Goal: Task Accomplishment & Management: Use online tool/utility

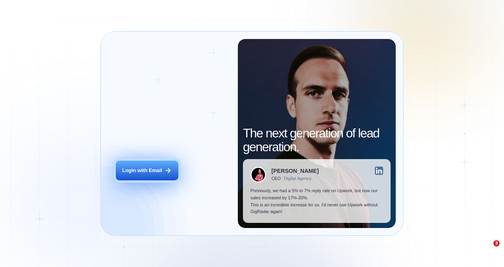
click at [158, 163] on button "Login with Email" at bounding box center [147, 171] width 62 height 20
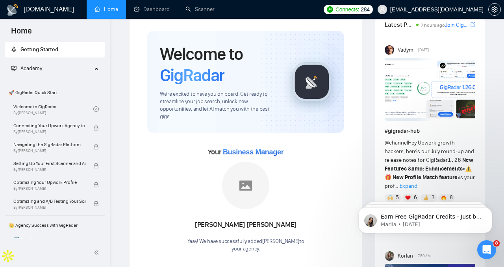
scroll to position [24, 0]
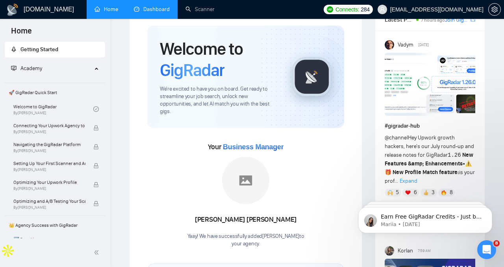
click at [163, 13] on link "Dashboard" at bounding box center [152, 9] width 36 height 7
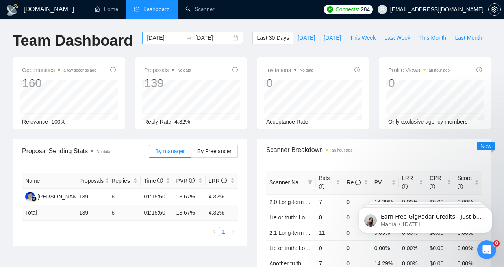
click at [217, 38] on input "[DATE]" at bounding box center [213, 37] width 36 height 9
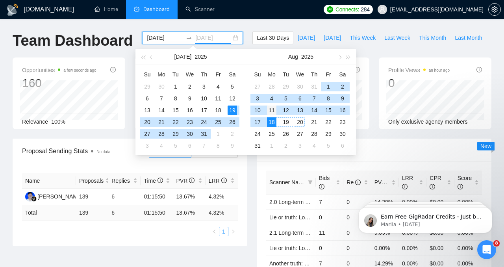
type input "[DATE]"
click at [270, 113] on div "11" at bounding box center [271, 110] width 9 height 9
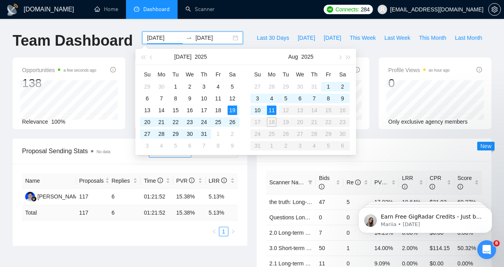
click at [259, 121] on table "Su Mo Tu We Th Fr Sa 27 28 29 30 31 1 2 3 4 5 6 7 8 9 10 11 12 13 14 15 16 17 1…" at bounding box center [300, 110] width 99 height 84
click at [259, 125] on table "Su Mo Tu We Th Fr Sa 27 28 29 30 31 1 2 3 4 5 6 7 8 9 10 11 12 13 14 15 16 17 1…" at bounding box center [300, 110] width 99 height 84
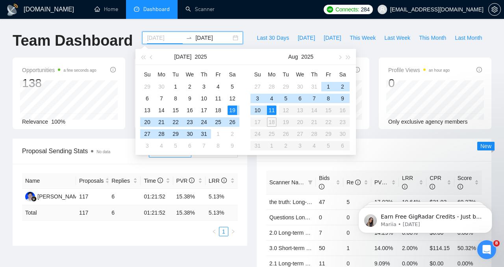
click at [233, 108] on div "19" at bounding box center [232, 110] width 9 height 9
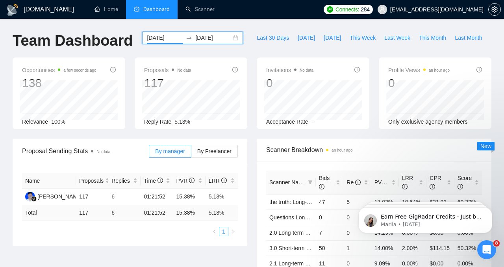
click at [216, 40] on input "[DATE]" at bounding box center [213, 37] width 36 height 9
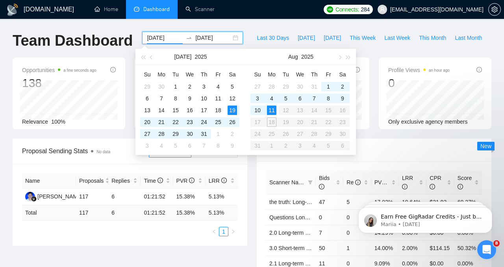
click at [160, 41] on input "[DATE]" at bounding box center [165, 37] width 36 height 9
type input "[DATE]"
click at [268, 111] on div "11" at bounding box center [271, 110] width 9 height 9
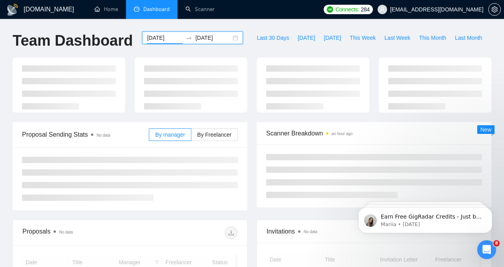
click at [214, 40] on input "[DATE]" at bounding box center [213, 37] width 36 height 9
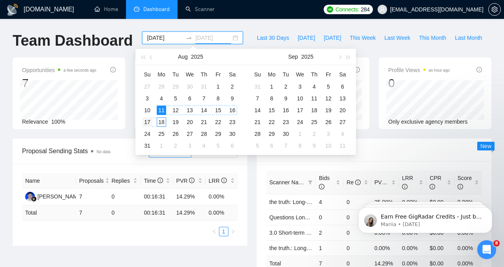
type input "[DATE]"
click at [149, 122] on div "17" at bounding box center [147, 121] width 9 height 9
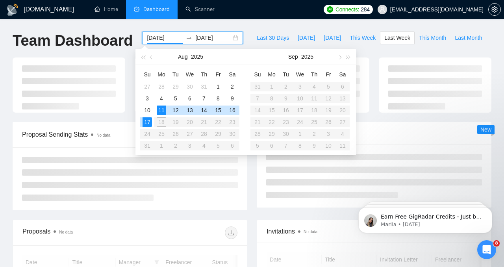
type input "[DATE]"
click at [229, 26] on div "[DOMAIN_NAME] Home Dashboard Scanner Connects: 284 [EMAIL_ADDRESS][DOMAIN_NAME]…" at bounding box center [252, 241] width 504 height 482
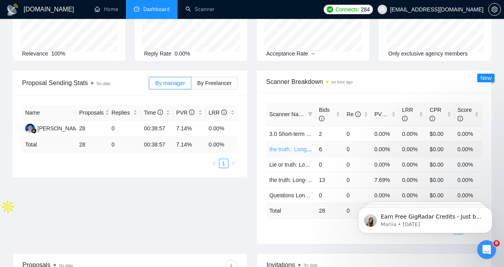
scroll to position [69, 0]
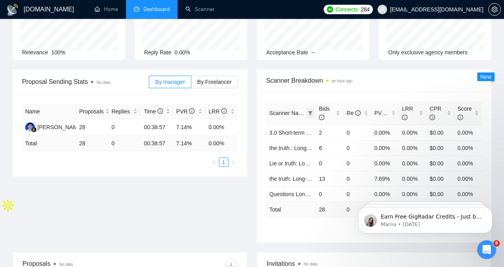
click at [310, 112] on icon "filter" at bounding box center [311, 113] width 4 height 4
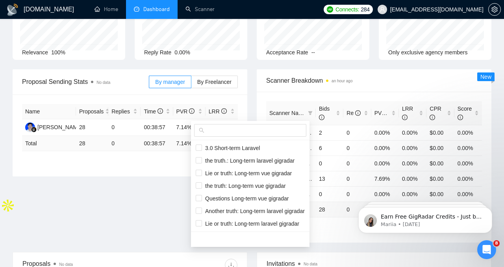
click at [294, 96] on div "Scanner Name Bids Re PVR LRR CPR Score 3.0 Short-term Laravel 2 0 0.00% 0.00% $…" at bounding box center [374, 167] width 235 height 151
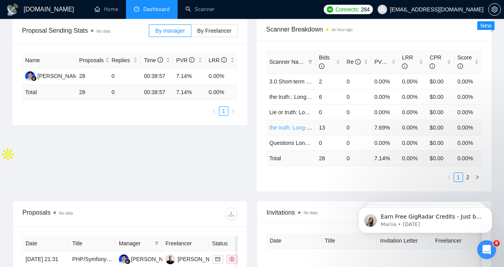
scroll to position [126, 0]
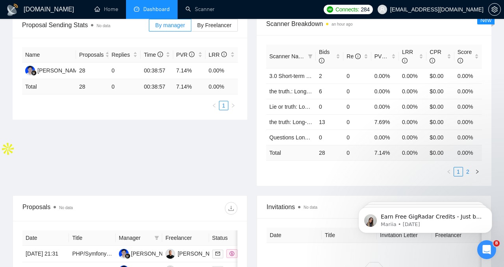
click at [470, 175] on link "2" at bounding box center [468, 171] width 9 height 9
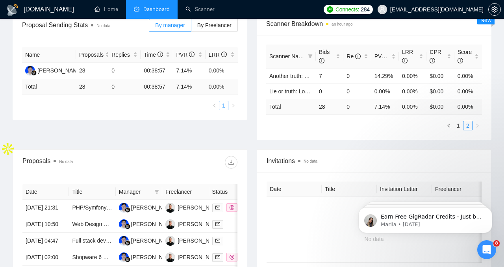
scroll to position [123, 0]
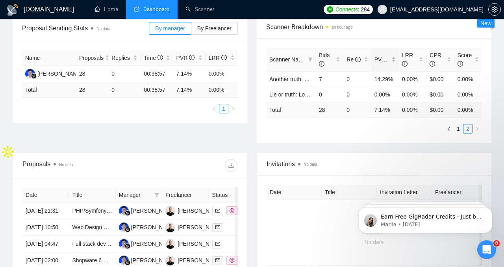
click at [379, 58] on span "PVR" at bounding box center [384, 59] width 19 height 6
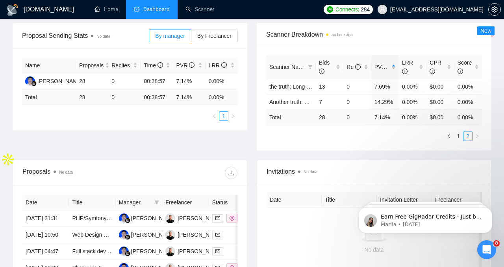
scroll to position [115, 0]
click at [457, 137] on link "1" at bounding box center [458, 136] width 9 height 9
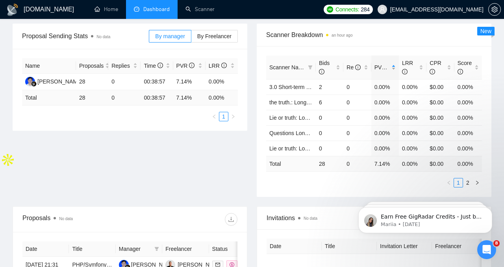
click at [379, 69] on span "PVR" at bounding box center [384, 67] width 19 height 6
click at [326, 64] on span "Bids" at bounding box center [324, 67] width 11 height 15
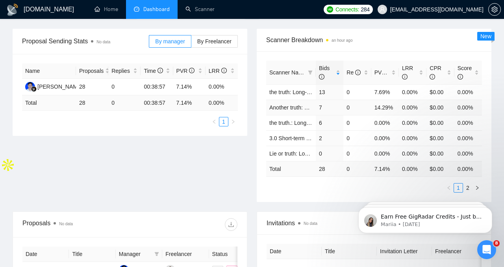
scroll to position [109, 0]
click at [298, 93] on link "the truth: Long-term vue gigradar" at bounding box center [310, 93] width 81 height 6
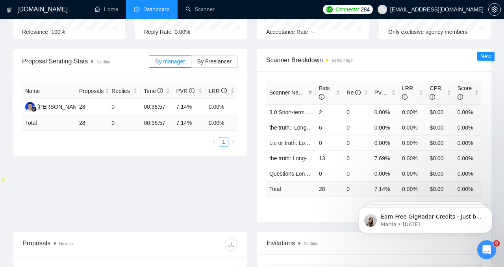
scroll to position [93, 0]
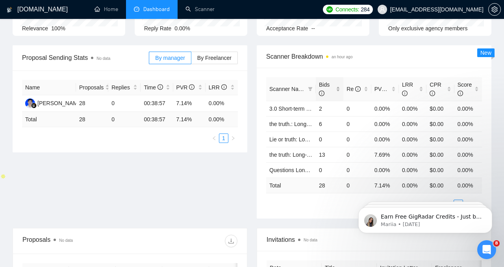
click at [327, 88] on span "Bids" at bounding box center [326, 88] width 15 height 17
click at [328, 84] on span "Bids" at bounding box center [324, 89] width 11 height 15
click at [349, 90] on span "Re" at bounding box center [354, 89] width 14 height 6
click at [329, 86] on span "Bids" at bounding box center [324, 89] width 11 height 15
click at [380, 90] on span "PVR" at bounding box center [384, 89] width 19 height 6
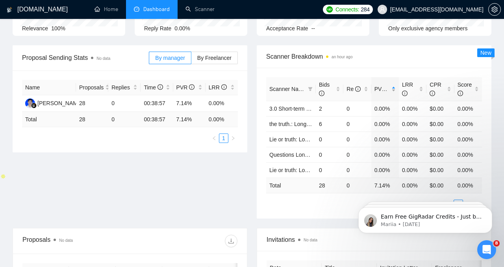
click at [380, 90] on span "PVR" at bounding box center [384, 89] width 19 height 6
click at [296, 156] on link "the truth.: Long-term laravel gigradar" at bounding box center [314, 155] width 89 height 6
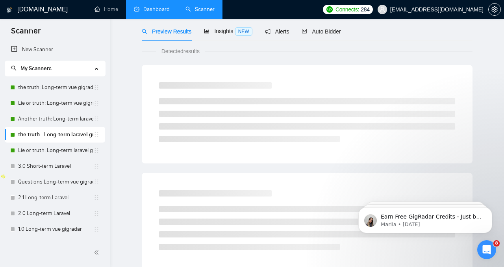
scroll to position [14, 0]
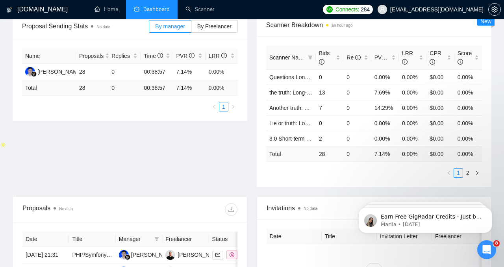
scroll to position [106, 0]
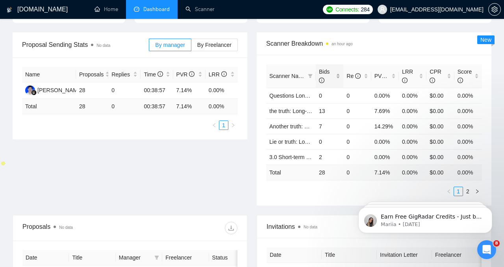
click at [323, 69] on span "Bids" at bounding box center [324, 76] width 11 height 15
click at [325, 67] on div "Bids" at bounding box center [329, 75] width 21 height 17
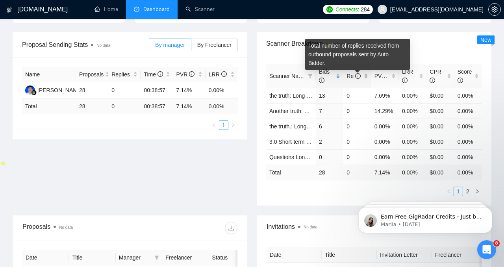
click at [347, 76] on span "Re" at bounding box center [354, 76] width 14 height 6
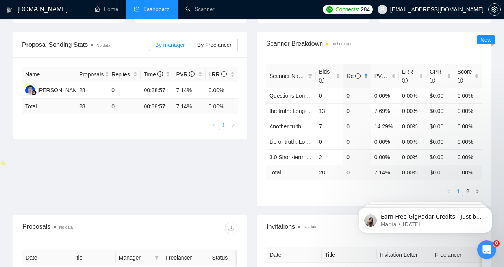
click at [347, 76] on span "Re" at bounding box center [354, 76] width 14 height 6
click at [353, 77] on span "Re" at bounding box center [354, 76] width 14 height 6
click at [393, 77] on div "PVR" at bounding box center [385, 76] width 21 height 9
click at [380, 76] on span "PVR" at bounding box center [384, 76] width 19 height 6
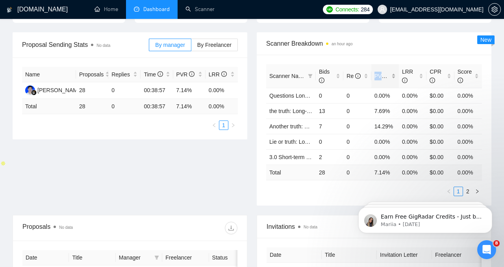
click at [380, 76] on span "PVR" at bounding box center [384, 76] width 19 height 6
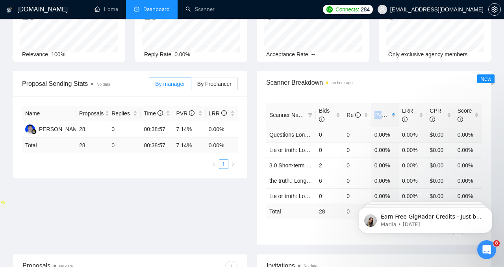
scroll to position [65, 0]
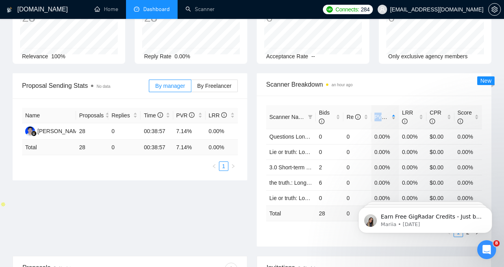
click at [378, 116] on span "PVR" at bounding box center [384, 117] width 19 height 6
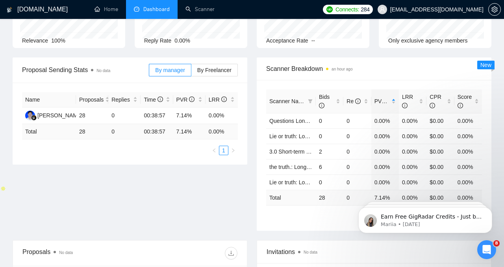
click at [376, 98] on span "PVR" at bounding box center [384, 101] width 19 height 6
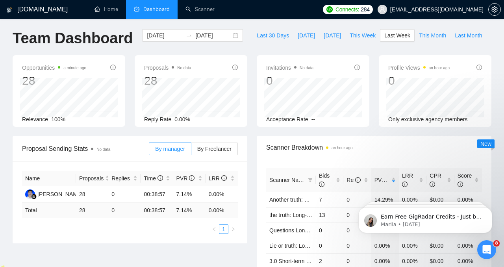
scroll to position [0, 0]
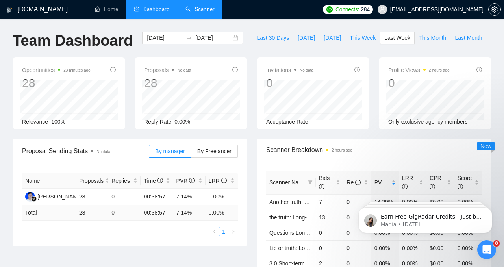
click at [193, 12] on link "Scanner" at bounding box center [200, 9] width 29 height 7
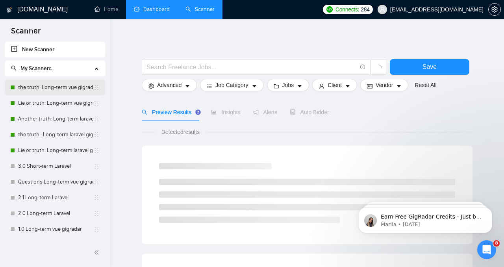
click at [48, 88] on link "the truth: Long-term vue gigradar" at bounding box center [55, 88] width 75 height 16
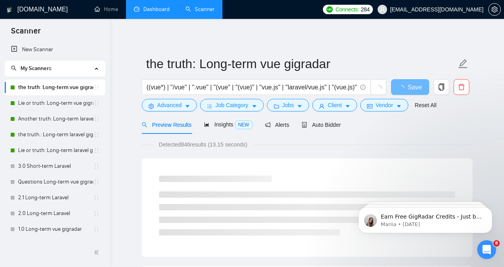
scroll to position [5, 0]
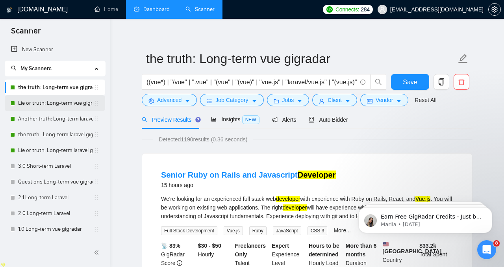
click at [43, 108] on link "Lie or truth: Long-term vue gigradar" at bounding box center [55, 103] width 75 height 16
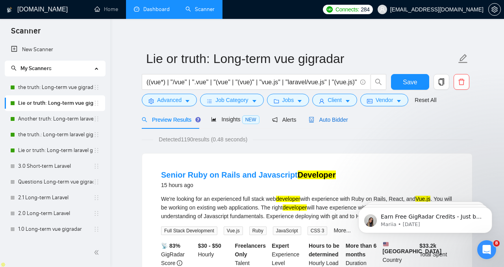
click at [317, 122] on span "Auto Bidder" at bounding box center [328, 120] width 39 height 6
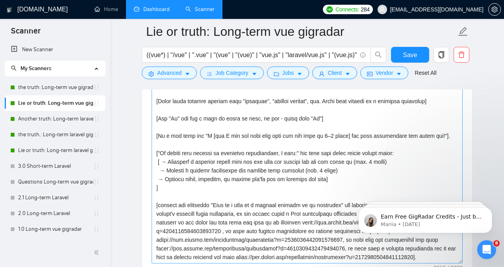
scroll to position [33, 0]
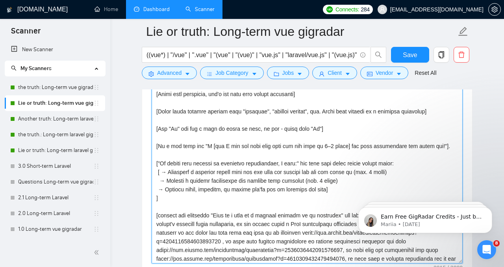
click at [331, 168] on textarea "Cover letter template:" at bounding box center [307, 174] width 311 height 177
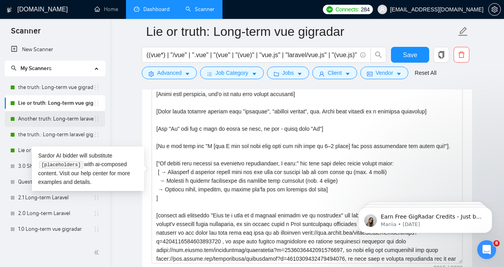
click at [73, 117] on link "Another truth: Long-term laravel gigradar" at bounding box center [55, 119] width 75 height 16
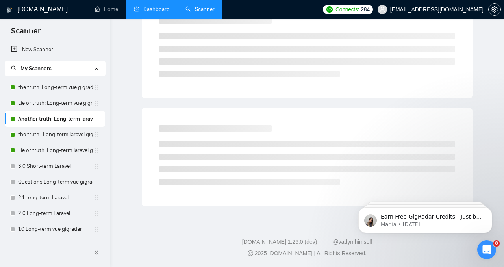
scroll to position [20, 0]
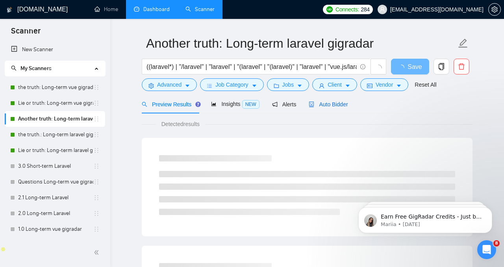
click at [319, 104] on span "Auto Bidder" at bounding box center [328, 104] width 39 height 6
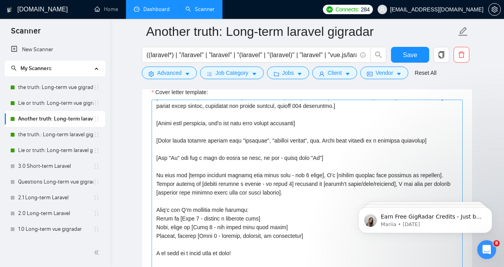
scroll to position [885, 0]
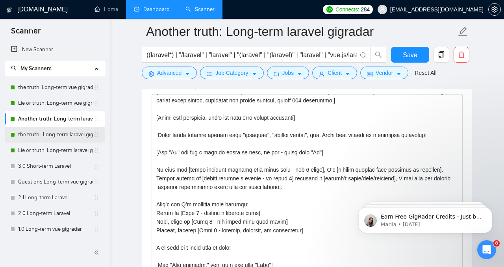
click at [64, 131] on link "the truth.: Long-term laravel gigradar" at bounding box center [55, 135] width 75 height 16
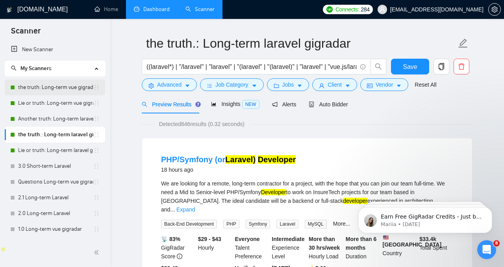
click at [41, 88] on link "the truth: Long-term vue gigradar" at bounding box center [55, 88] width 75 height 16
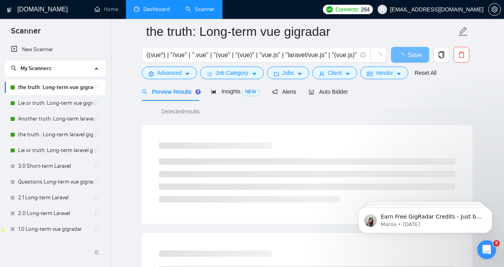
scroll to position [41, 0]
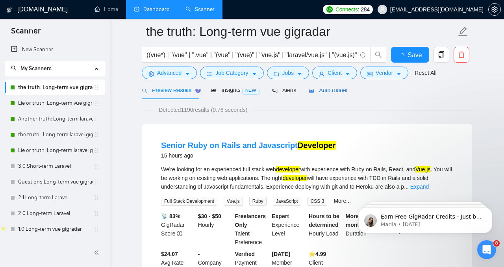
click at [327, 92] on span "Auto Bidder" at bounding box center [328, 90] width 39 height 6
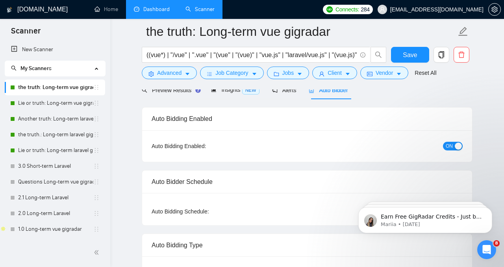
checkbox input "true"
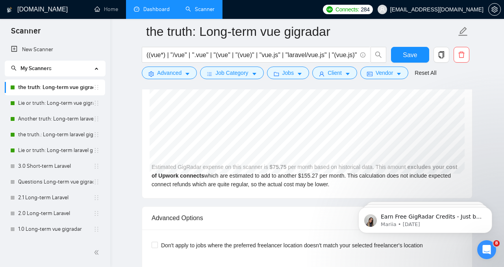
scroll to position [1722, 0]
